Goal: Transaction & Acquisition: Purchase product/service

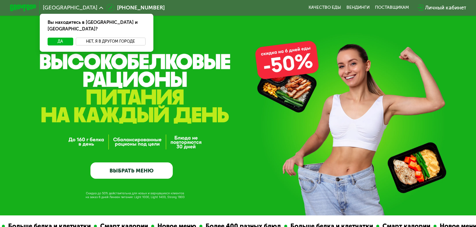
click at [98, 38] on button "Нет, я в другом городе" at bounding box center [111, 42] width 70 height 8
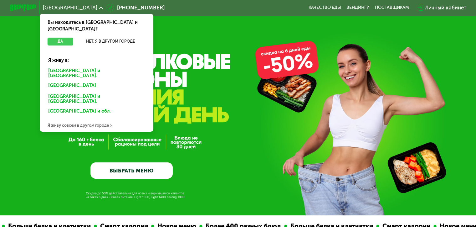
click at [64, 38] on button "Да" at bounding box center [60, 42] width 25 height 8
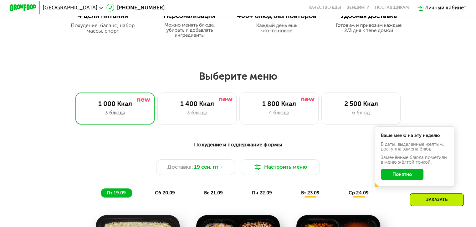
scroll to position [376, 0]
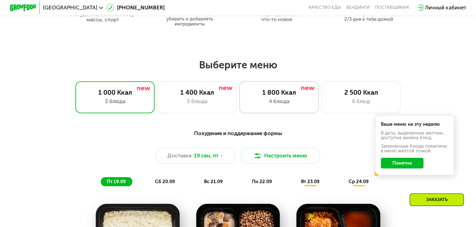
click at [289, 92] on div "1 800 Ккал" at bounding box center [278, 92] width 65 height 8
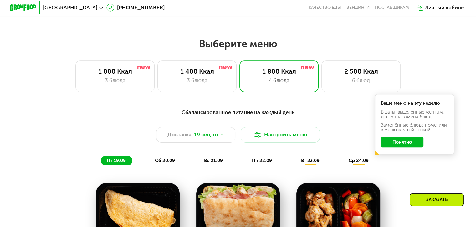
scroll to position [438, 0]
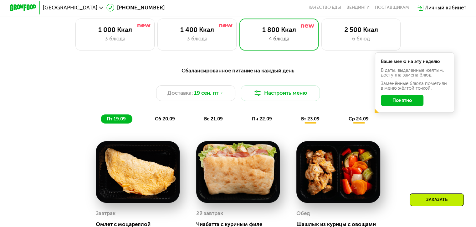
click at [173, 122] on span "сб 20.09" at bounding box center [165, 119] width 20 height 6
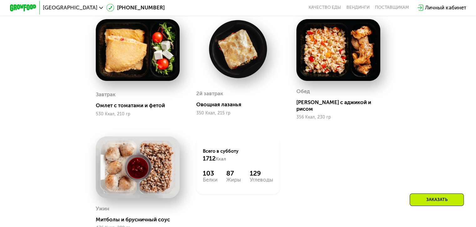
scroll to position [595, 0]
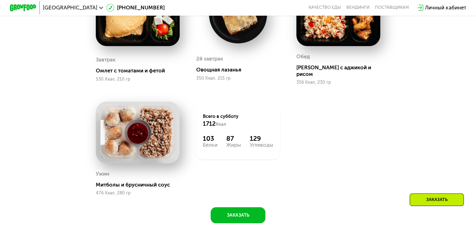
click at [156, 123] on img at bounding box center [138, 132] width 84 height 62
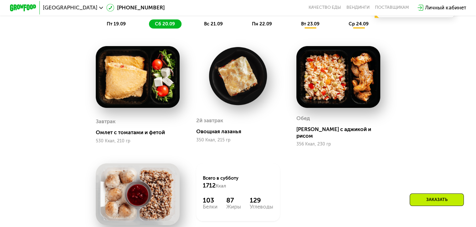
scroll to position [532, 0]
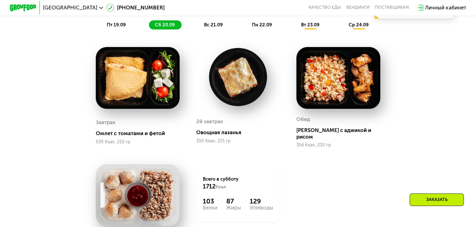
click at [210, 26] on span "вс 21.09" at bounding box center [213, 25] width 19 height 6
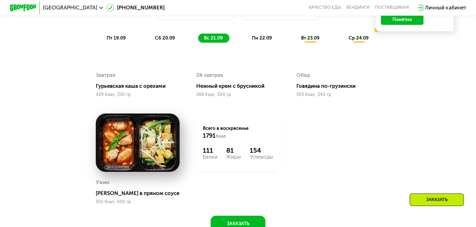
scroll to position [470, 0]
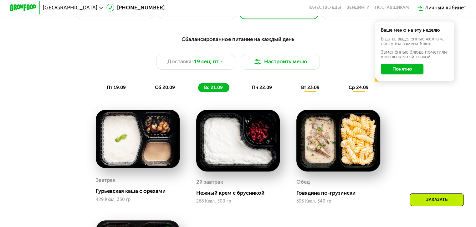
click at [267, 90] on span "пн 22.09" at bounding box center [262, 88] width 20 height 6
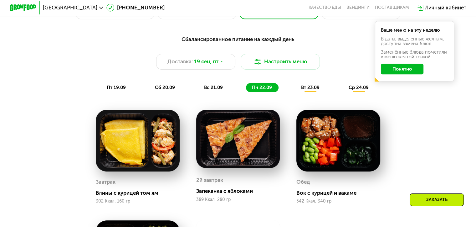
click at [309, 90] on span "вт 23.09" at bounding box center [310, 88] width 18 height 6
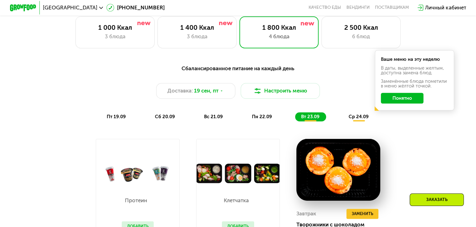
scroll to position [438, 0]
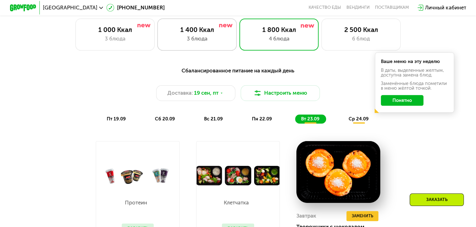
click at [206, 30] on div "1 400 Ккал" at bounding box center [196, 30] width 65 height 8
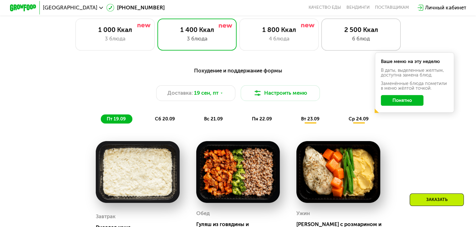
click at [341, 32] on div "2 500 Ккал" at bounding box center [361, 30] width 65 height 8
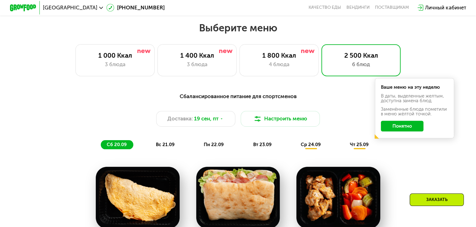
scroll to position [407, 0]
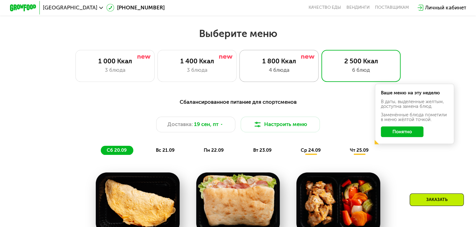
click at [287, 65] on div "1 800 Ккал" at bounding box center [278, 61] width 65 height 8
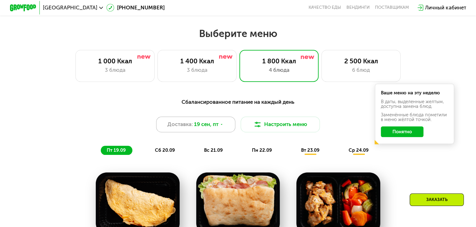
click at [222, 125] on use at bounding box center [222, 124] width 2 height 1
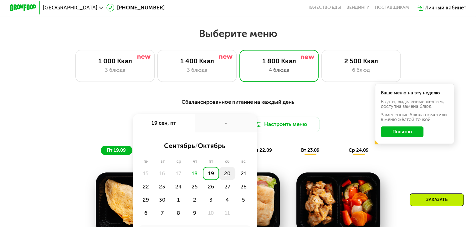
click at [230, 179] on div "20" at bounding box center [227, 173] width 16 height 13
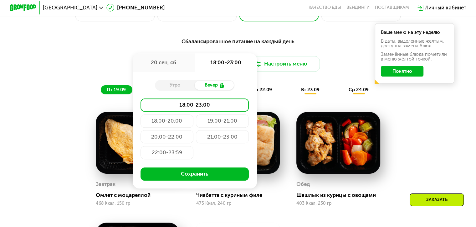
scroll to position [501, 0]
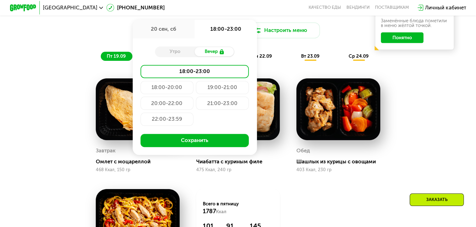
click at [232, 94] on div "19:00-21:00" at bounding box center [222, 87] width 53 height 13
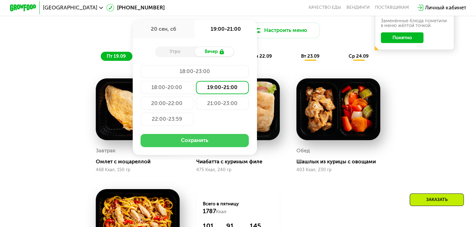
click at [238, 147] on button "Сохранить" at bounding box center [195, 140] width 108 height 13
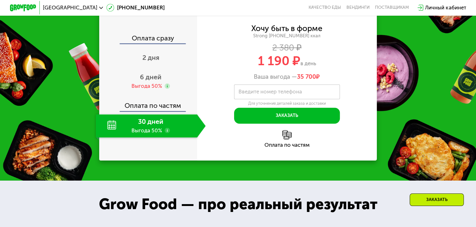
scroll to position [846, 0]
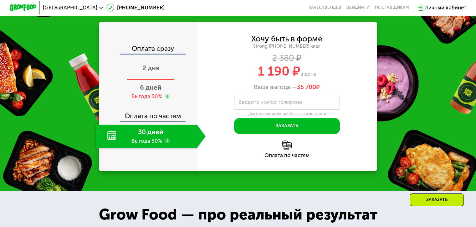
click at [149, 72] on span "2 дня" at bounding box center [151, 68] width 17 height 8
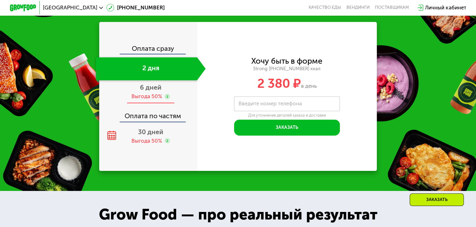
click at [149, 91] on span "6 дней" at bounding box center [151, 87] width 22 height 8
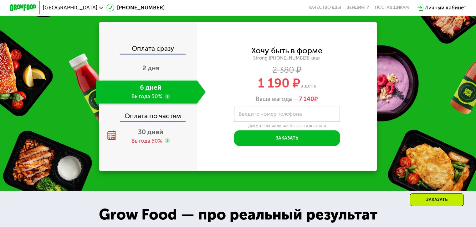
click at [165, 99] on use at bounding box center [167, 96] width 5 height 5
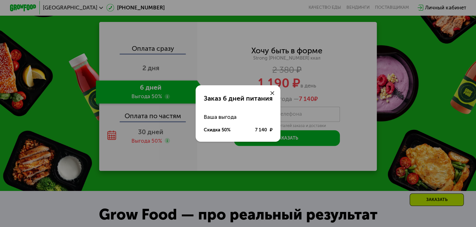
drag, startPoint x: 273, startPoint y: 91, endPoint x: 273, endPoint y: 99, distance: 7.2
click at [273, 92] on icon at bounding box center [273, 93] width 4 height 4
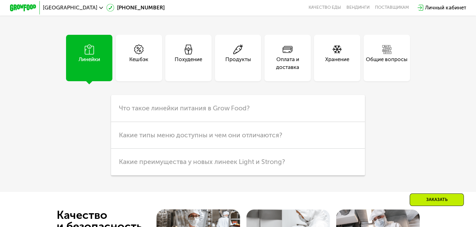
scroll to position [1785, 0]
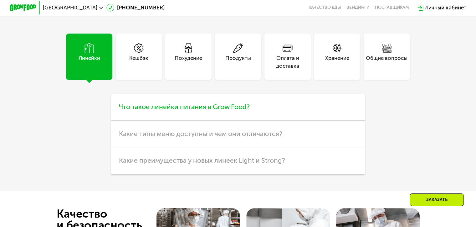
click at [188, 111] on span "Что такое линейки питания в Grow Food?" at bounding box center [184, 107] width 131 height 8
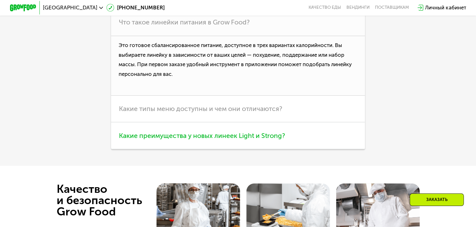
scroll to position [1879, 0]
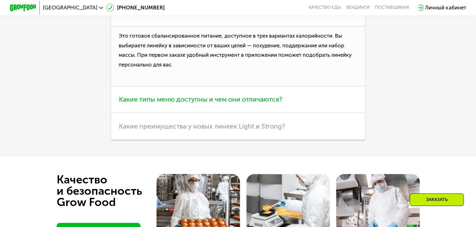
click at [210, 103] on span "Какие типы меню доступны и чем они отличаются?" at bounding box center [200, 99] width 163 height 8
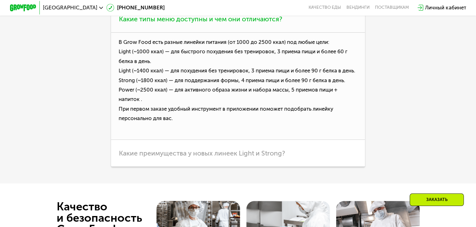
scroll to position [1910, 0]
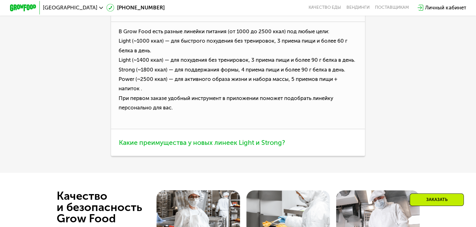
click at [198, 146] on span "Какие преимущества у новых линеек Light и Strong?" at bounding box center [202, 142] width 166 height 8
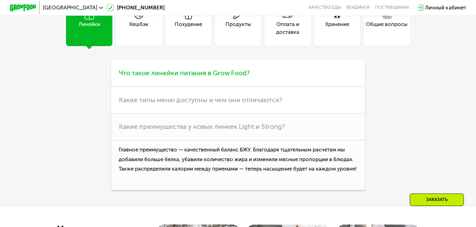
scroll to position [1785, 0]
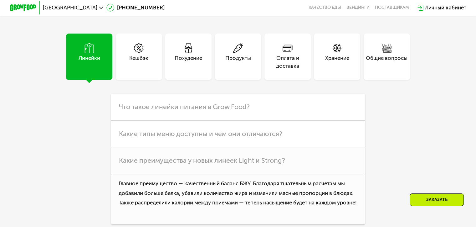
click at [145, 70] on div "Кешбэк" at bounding box center [138, 62] width 19 height 16
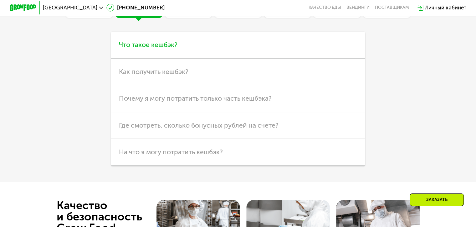
scroll to position [1848, 0]
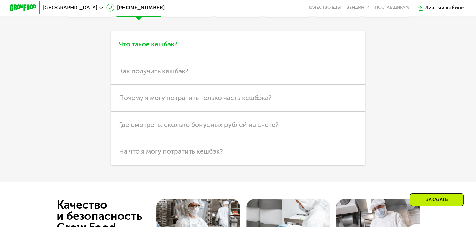
click at [156, 58] on h3 "Что такое кешбэк?" at bounding box center [238, 44] width 254 height 27
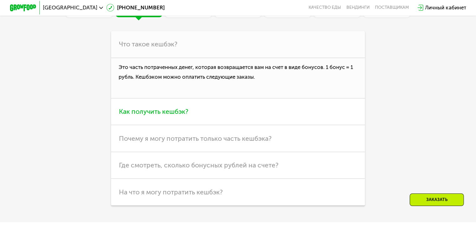
click at [174, 115] on span "Как получить кешбэк?" at bounding box center [154, 111] width 70 height 8
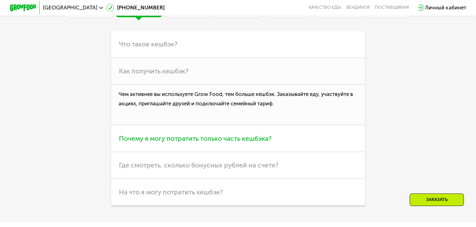
click at [237, 142] on span "Почему я могу потратить только часть кешбэка?" at bounding box center [195, 138] width 153 height 8
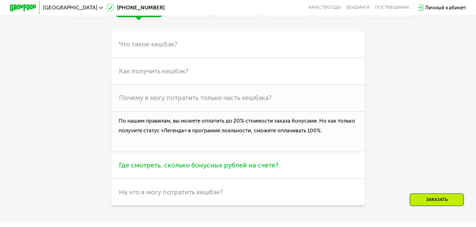
click at [274, 169] on span "Где смотреть, сколько бонусных рублей на счете?" at bounding box center [199, 165] width 160 height 8
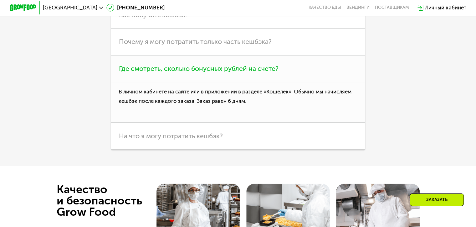
scroll to position [1910, 0]
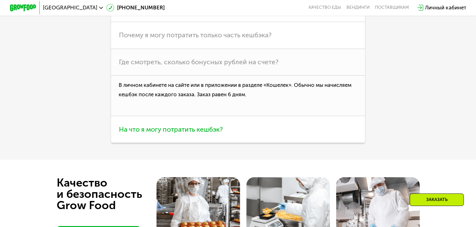
click at [214, 133] on span "На что я могу потратить кешбэк?" at bounding box center [171, 129] width 104 height 8
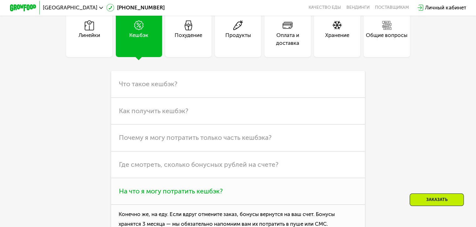
scroll to position [1785, 0]
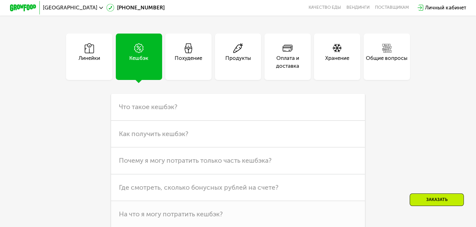
click at [182, 70] on div "Похудение" at bounding box center [189, 62] width 28 height 16
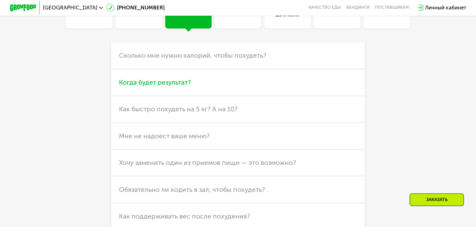
scroll to position [1848, 0]
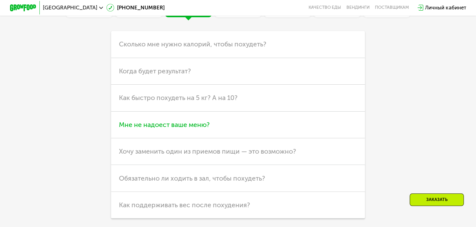
click at [202, 128] on span "Мне не надоест ваше меню?" at bounding box center [164, 125] width 91 height 8
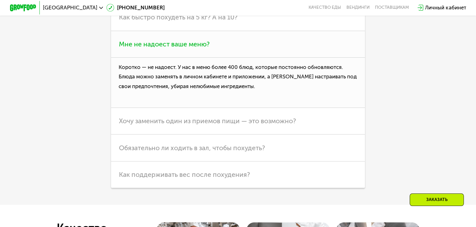
scroll to position [1942, 0]
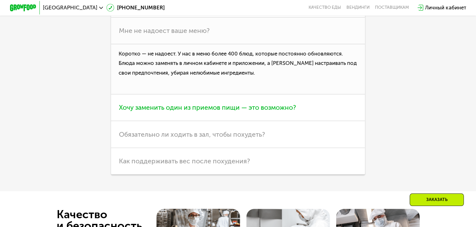
click at [269, 111] on span "Хочу заменить один из приемов пищи — это возможно?" at bounding box center [207, 107] width 177 height 8
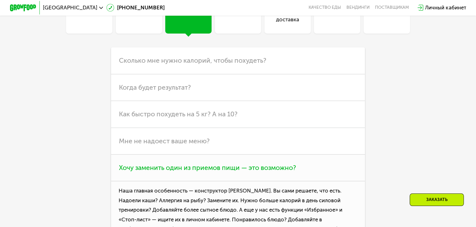
scroll to position [1817, 0]
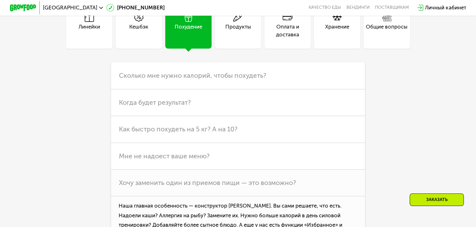
click at [239, 49] on div "Продукты" at bounding box center [238, 25] width 46 height 46
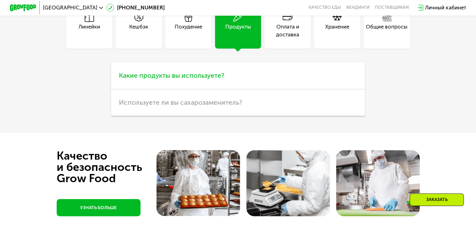
click at [210, 79] on span "Какие продукты вы используете?" at bounding box center [172, 75] width 106 height 8
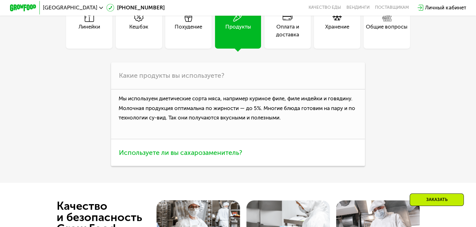
click at [236, 162] on h3 "Используете ли вы сахарозаменитель?" at bounding box center [238, 152] width 254 height 27
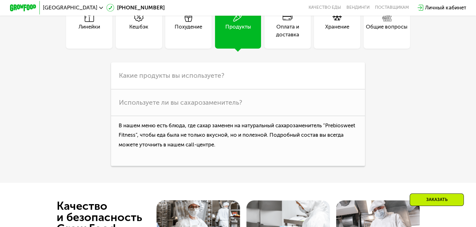
click at [293, 49] on div "Оплата и доставка" at bounding box center [288, 25] width 46 height 46
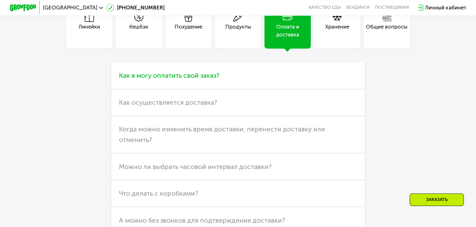
click at [210, 79] on span "Как я могу оплатить свой заказ?" at bounding box center [169, 75] width 101 height 8
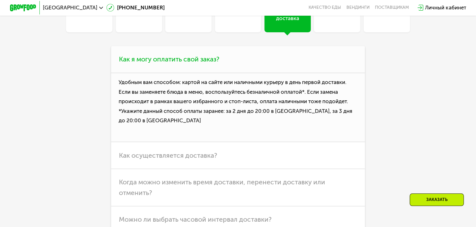
scroll to position [1848, 0]
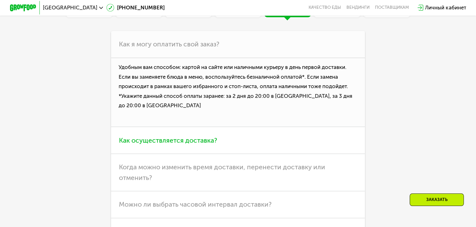
click at [205, 144] on span "Как осуществляется доставка?" at bounding box center [168, 140] width 98 height 8
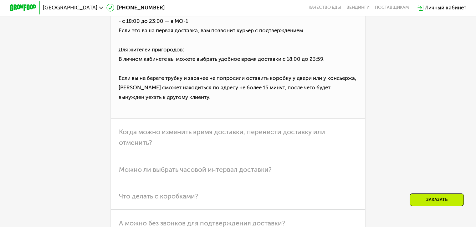
scroll to position [1973, 0]
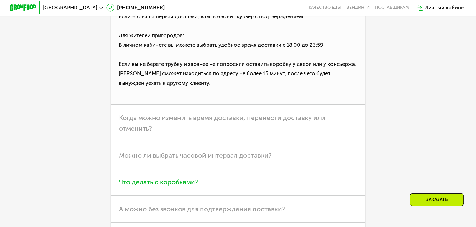
click at [296, 132] on span "Когда можно изменить время доставки, перенести доставку или отменить?" at bounding box center [222, 123] width 206 height 18
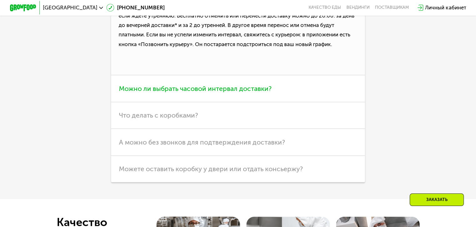
click at [269, 102] on h3 "Можно ли выбрать часовой интервал доставки?" at bounding box center [238, 88] width 254 height 27
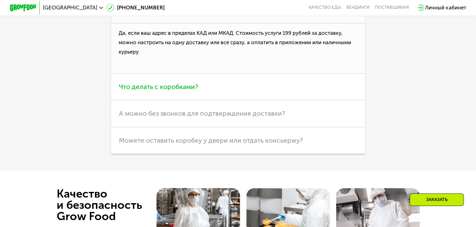
click at [180, 91] on span "Что делать с коробками?" at bounding box center [158, 87] width 79 height 8
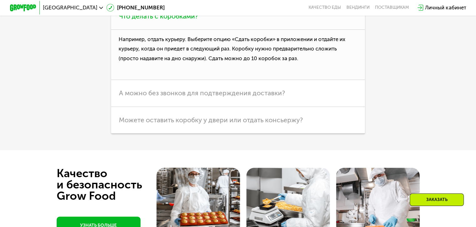
scroll to position [2004, 0]
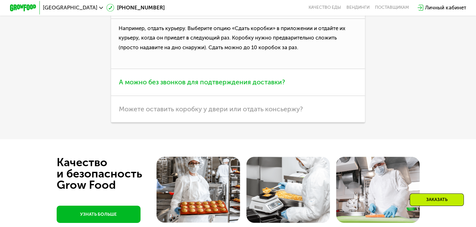
click at [289, 96] on h3 "А можно без звонков для подтверждения доставки?" at bounding box center [238, 82] width 254 height 27
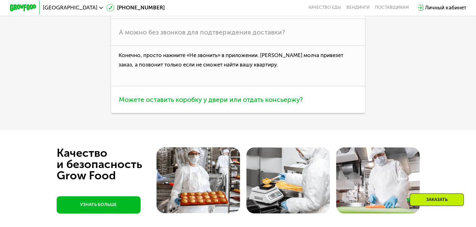
click at [300, 103] on span "Можете оставить коробку у двери или отдать консьержу?" at bounding box center [211, 100] width 184 height 8
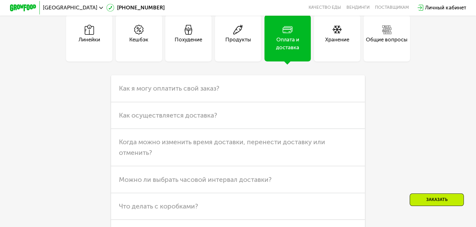
scroll to position [1785, 0]
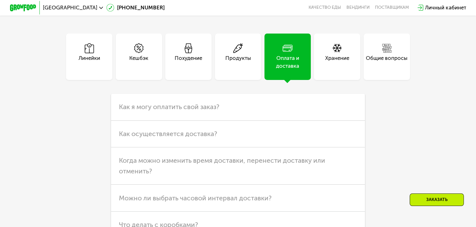
click at [338, 80] on div "Хранение" at bounding box center [337, 57] width 46 height 46
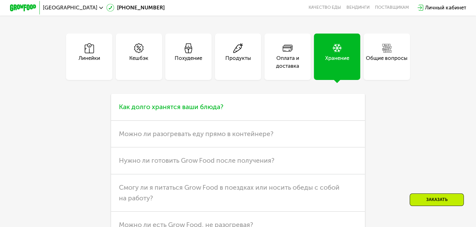
click at [179, 111] on span "Как долго хранятся ваши блюда?" at bounding box center [171, 107] width 105 height 8
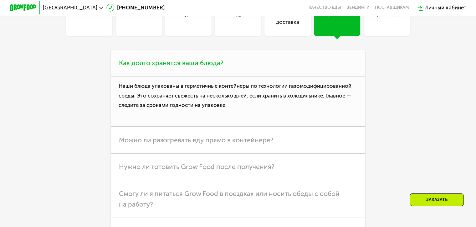
scroll to position [1848, 0]
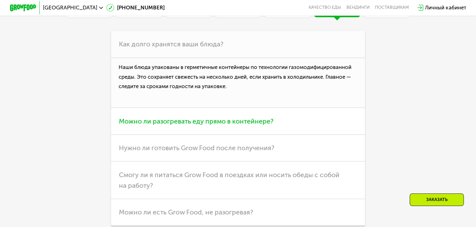
click at [262, 134] on h3 "Можно ли разогревать еду прямо в контейнере?" at bounding box center [238, 121] width 254 height 27
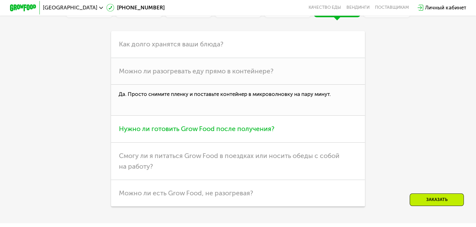
click at [267, 132] on span "Нужно ли готовить Grow Food после получения?" at bounding box center [197, 129] width 156 height 8
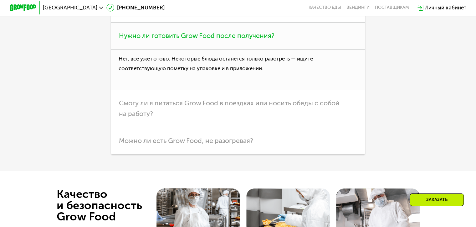
scroll to position [1910, 0]
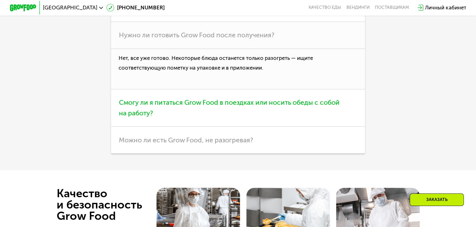
click at [306, 117] on span "Смогу ли я питаться Grow Food в поездках или носить обеды с собой на работу?" at bounding box center [229, 107] width 221 height 18
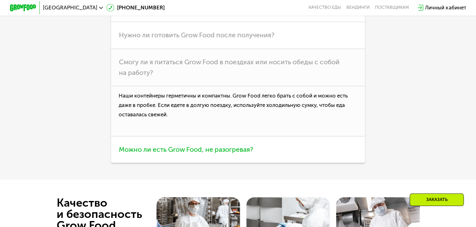
click at [246, 153] on span "Можно ли есть Grow Food, не разогревая?" at bounding box center [186, 149] width 134 height 8
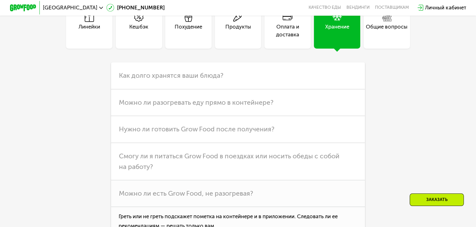
scroll to position [1754, 0]
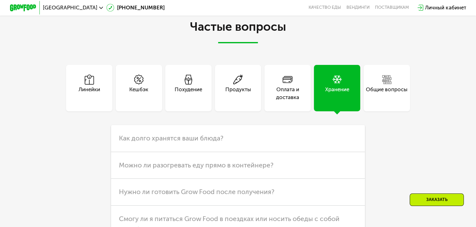
click at [382, 101] on div "Общие вопросы" at bounding box center [387, 94] width 42 height 16
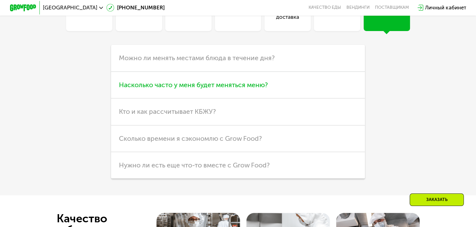
scroll to position [1848, 0]
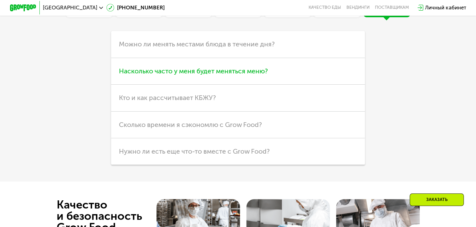
click at [257, 75] on span "Насколько часто у меня будет меняться меню?" at bounding box center [193, 71] width 149 height 8
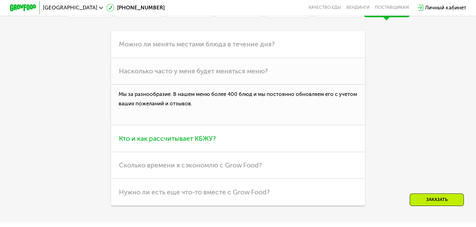
scroll to position [1910, 0]
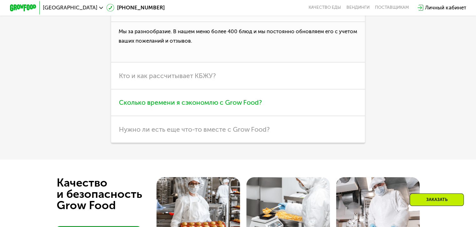
click at [245, 106] on span "Сколько времени я сэкономлю с Grow Food?" at bounding box center [190, 102] width 143 height 8
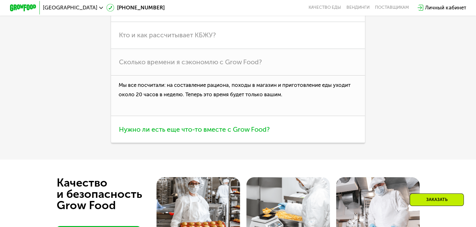
click at [270, 133] on span "Нужно ли есть еще что-то вместе с Grow Food?" at bounding box center [194, 129] width 151 height 8
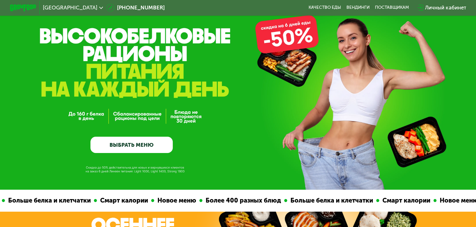
scroll to position [0, 0]
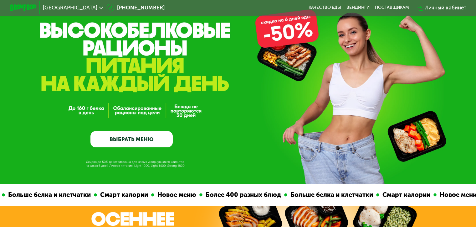
click at [144, 142] on link "ВЫБРАТЬ МЕНЮ" at bounding box center [132, 139] width 82 height 17
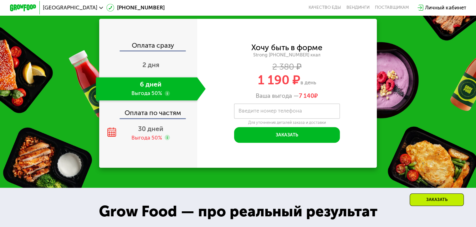
scroll to position [859, 0]
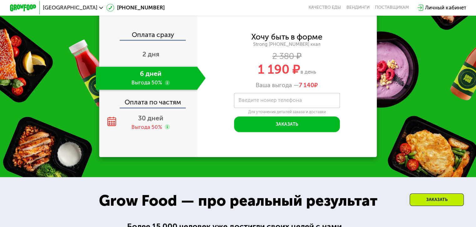
click at [158, 107] on div "Оплата по частям" at bounding box center [148, 99] width 97 height 15
click at [156, 107] on div "Оплата по частям" at bounding box center [148, 99] width 97 height 15
click at [148, 58] on span "2 дня" at bounding box center [151, 54] width 17 height 8
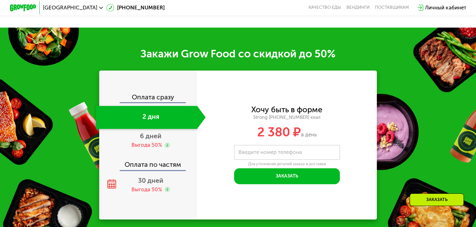
scroll to position [797, 0]
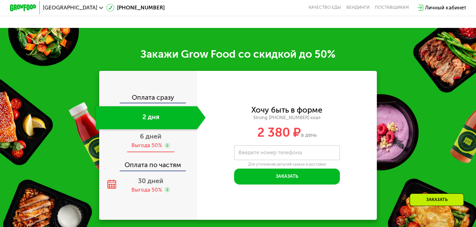
click at [150, 140] on span "6 дней" at bounding box center [151, 136] width 22 height 8
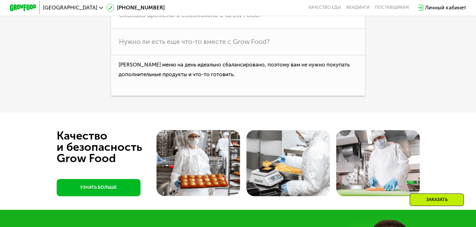
scroll to position [1956, 0]
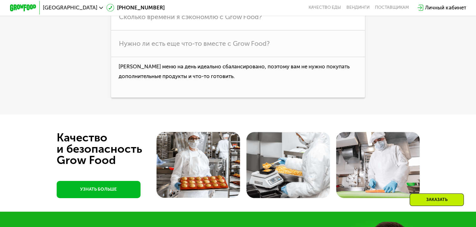
click at [89, 198] on link "УЗНАТЬ БОЛЬШЕ" at bounding box center [99, 189] width 84 height 17
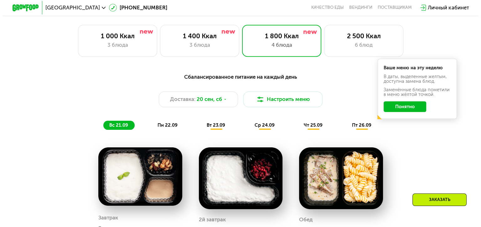
scroll to position [390, 0]
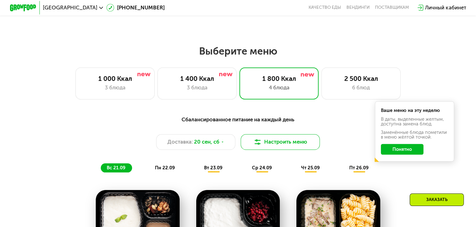
click at [278, 148] on button "Настроить меню" at bounding box center [281, 142] width 80 height 16
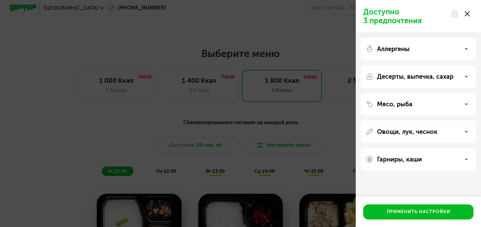
click at [466, 49] on use at bounding box center [466, 48] width 2 height 1
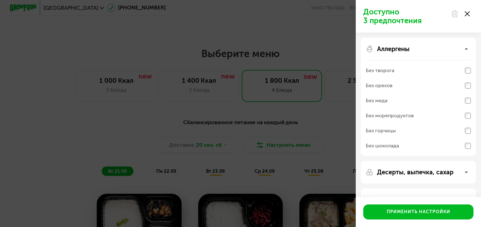
click at [465, 49] on icon at bounding box center [466, 48] width 3 height 3
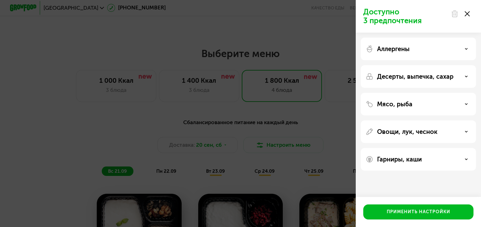
click at [466, 78] on icon at bounding box center [466, 76] width 3 height 3
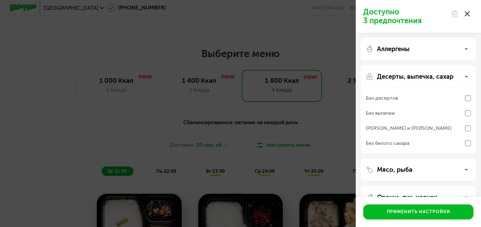
click at [465, 75] on icon at bounding box center [466, 76] width 3 height 3
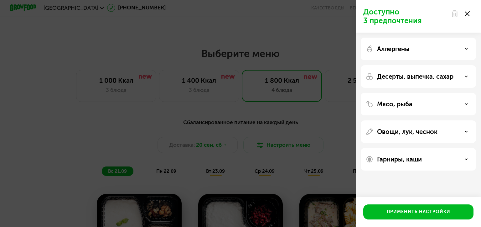
click at [467, 104] on use at bounding box center [466, 103] width 2 height 1
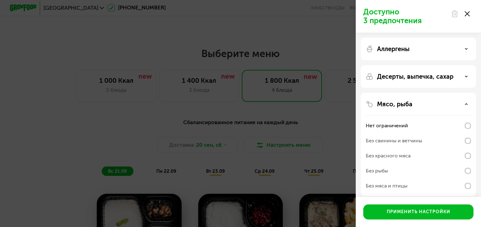
click at [465, 104] on use at bounding box center [466, 103] width 2 height 1
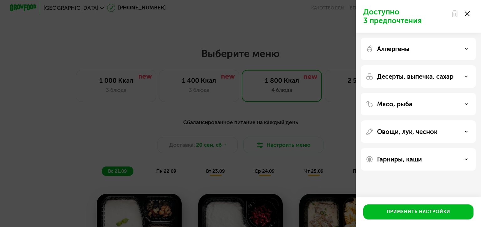
click at [466, 159] on use at bounding box center [466, 158] width 2 height 1
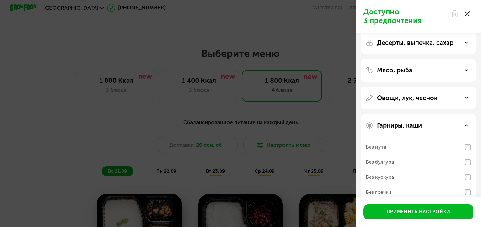
scroll to position [60, 0]
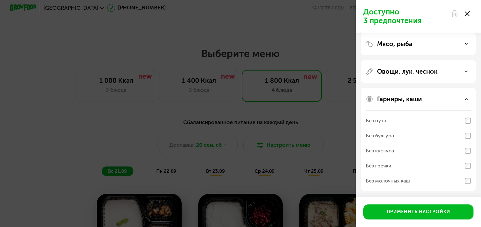
click at [468, 98] on div "Гарниры, каши" at bounding box center [418, 99] width 105 height 8
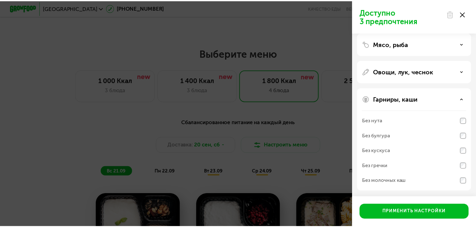
scroll to position [0, 0]
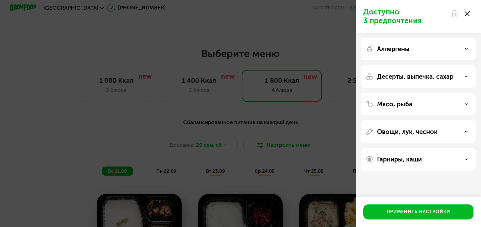
click at [340, 128] on div "Доступно 3 предпочтения Аллергены Десерты, выпечка, сахар Мясо, рыба Овощи, лук…" at bounding box center [240, 113] width 481 height 227
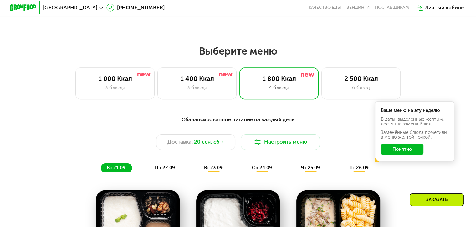
click at [396, 154] on button "Понятно" at bounding box center [402, 149] width 43 height 11
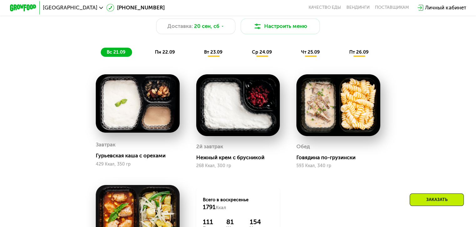
scroll to position [515, 0]
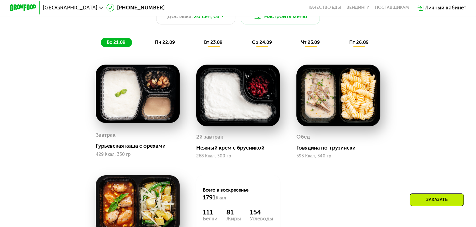
click at [214, 44] on span "вт 23.09" at bounding box center [213, 42] width 18 height 6
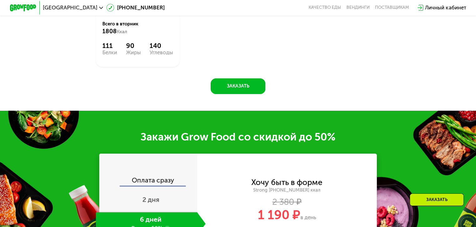
scroll to position [671, 0]
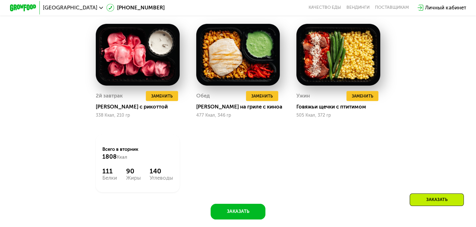
click at [449, 8] on div "Личный кабинет" at bounding box center [445, 8] width 41 height 8
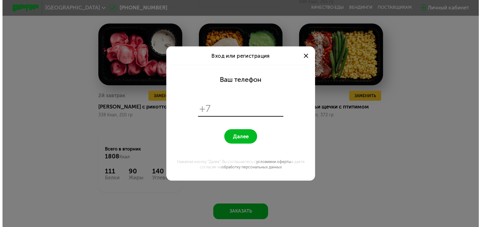
scroll to position [0, 0]
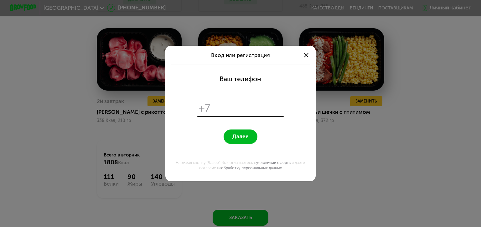
type input "**********"
click at [307, 54] on span at bounding box center [306, 55] width 4 height 4
